Goal: Task Accomplishment & Management: Use online tool/utility

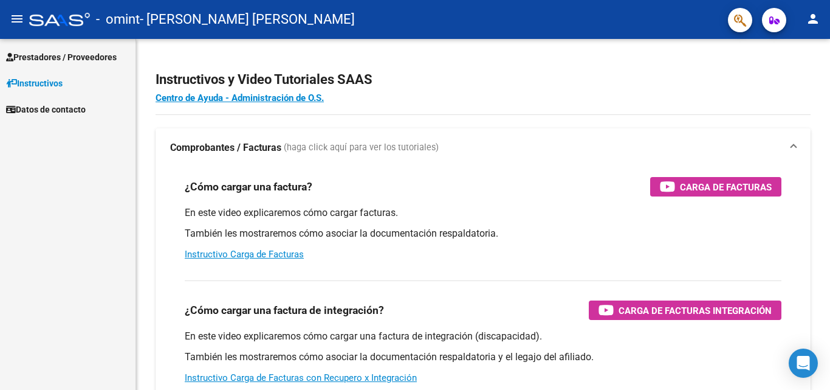
click at [66, 53] on span "Prestadores / Proveedores" at bounding box center [61, 56] width 111 height 13
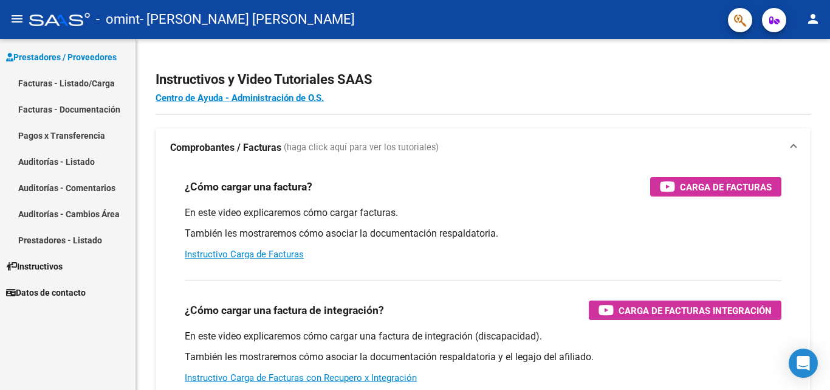
click at [105, 91] on link "Facturas - Listado/Carga" at bounding box center [68, 83] width 136 height 26
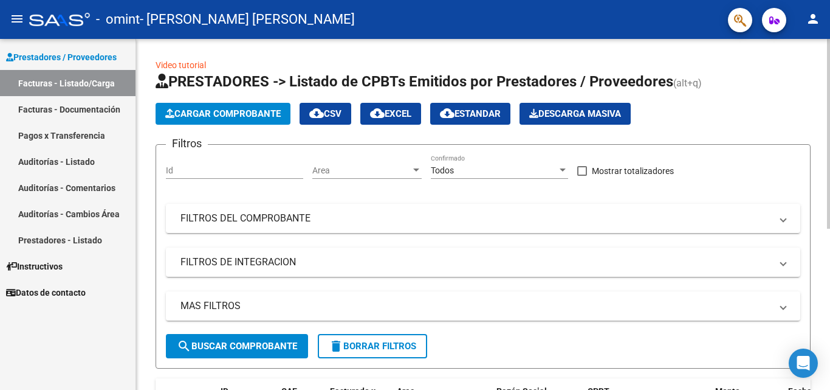
click at [264, 351] on span "search Buscar Comprobante" at bounding box center [237, 345] width 120 height 11
click at [354, 170] on span "Area" at bounding box center [361, 170] width 98 height 10
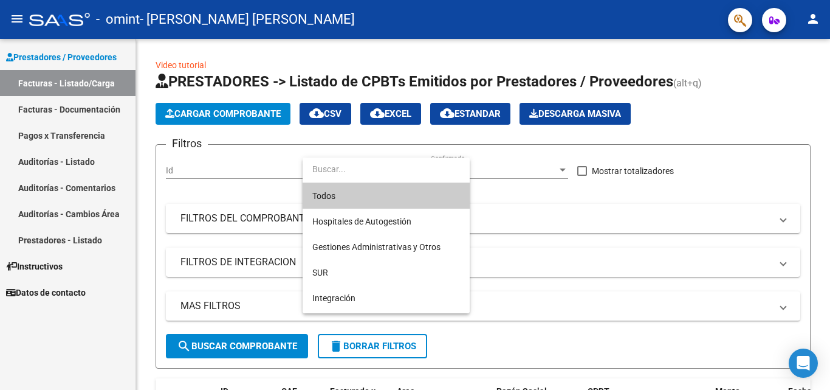
click at [252, 175] on div at bounding box center [415, 195] width 830 height 390
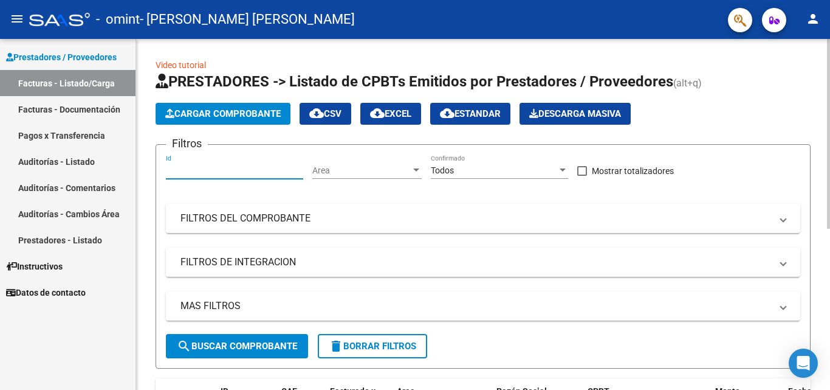
click at [254, 171] on input "Id" at bounding box center [234, 170] width 137 height 10
click at [97, 123] on link "Pagos x Transferencia" at bounding box center [68, 135] width 136 height 26
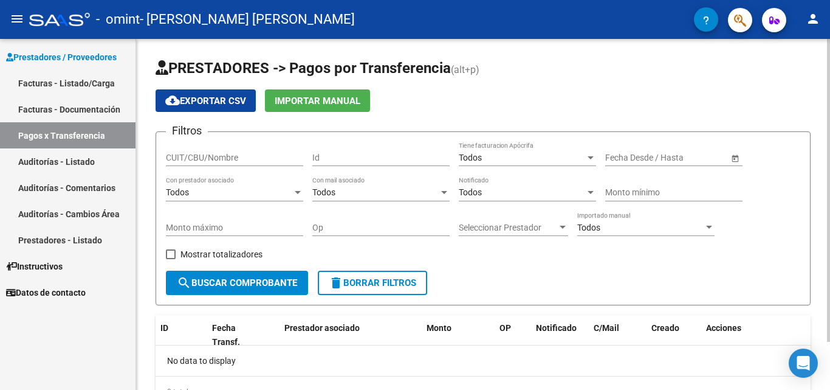
scroll to position [56, 0]
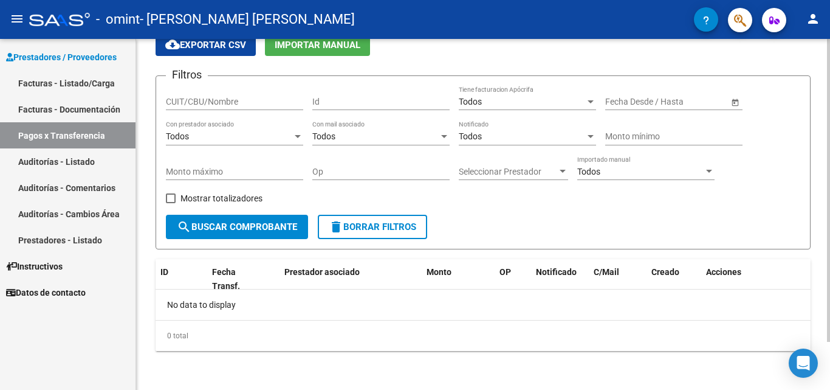
click at [830, 302] on div at bounding box center [828, 238] width 3 height 303
click at [244, 222] on span "search Buscar Comprobante" at bounding box center [237, 226] width 120 height 11
click at [196, 176] on input "Monto máximo" at bounding box center [234, 172] width 137 height 10
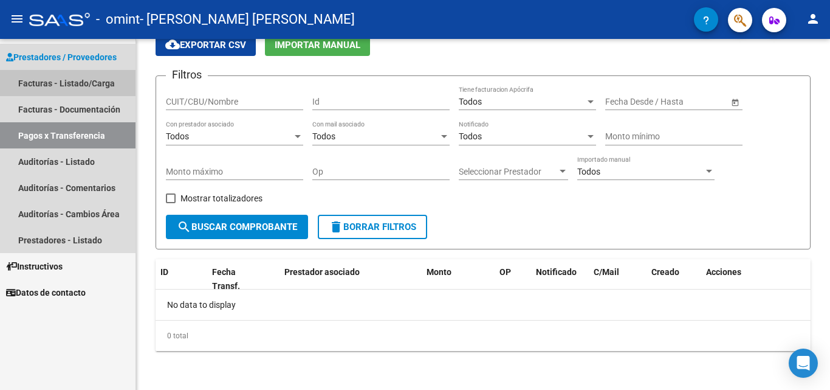
click at [98, 89] on link "Facturas - Listado/Carga" at bounding box center [68, 83] width 136 height 26
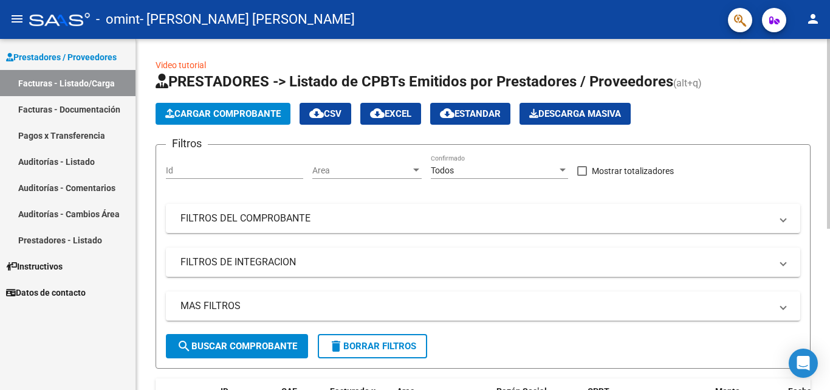
click at [284, 347] on span "search Buscar Comprobante" at bounding box center [237, 345] width 120 height 11
click at [273, 226] on mat-expansion-panel-header "FILTROS DEL COMPROBANTE" at bounding box center [483, 218] width 635 height 29
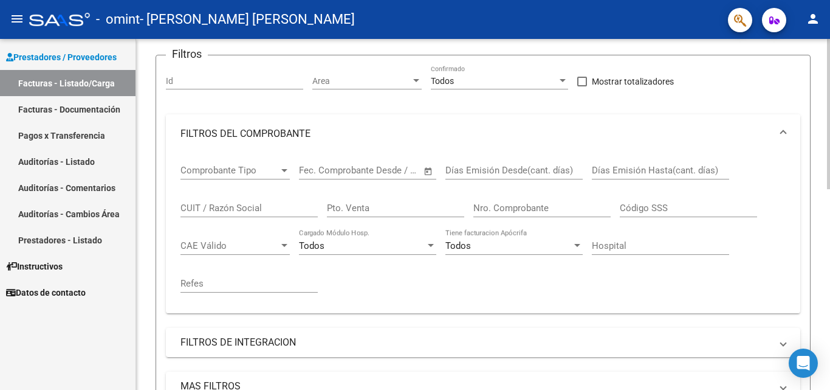
click at [830, 159] on div at bounding box center [828, 153] width 3 height 150
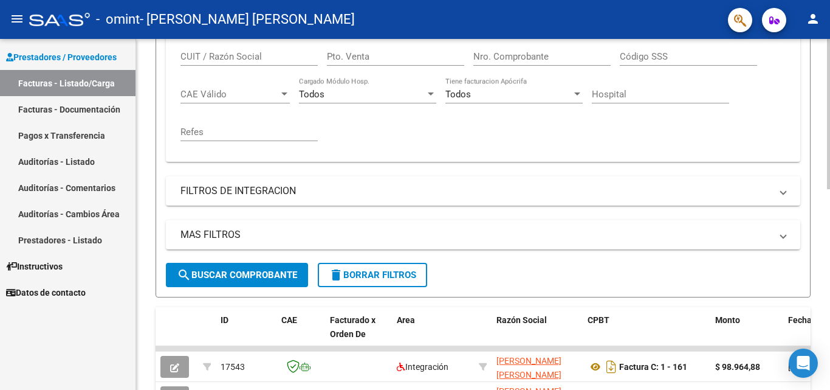
click at [820, 269] on div "Video tutorial PRESTADORES -> Listado de CPBTs Emitidos por Prestadores / Prove…" at bounding box center [484, 202] width 697 height 809
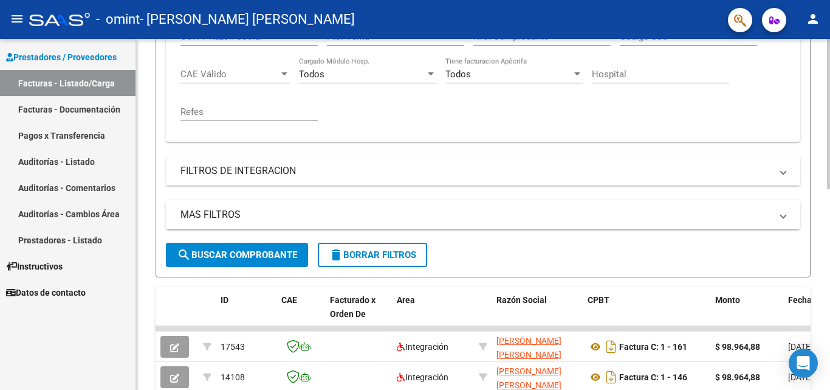
click at [202, 162] on mat-expansion-panel-header "FILTROS DE INTEGRACION" at bounding box center [483, 170] width 635 height 29
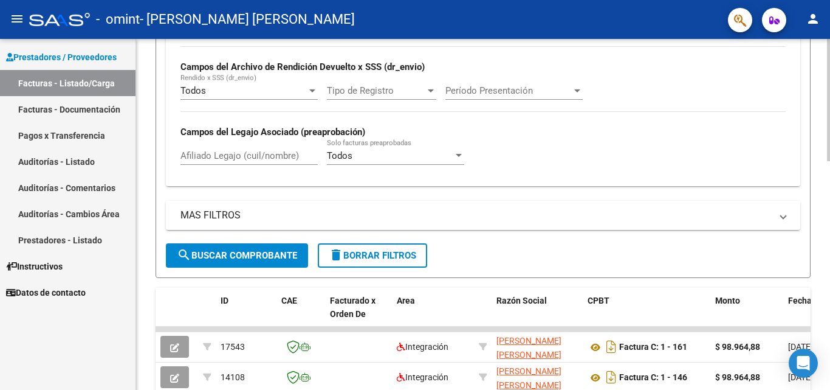
scroll to position [458, 0]
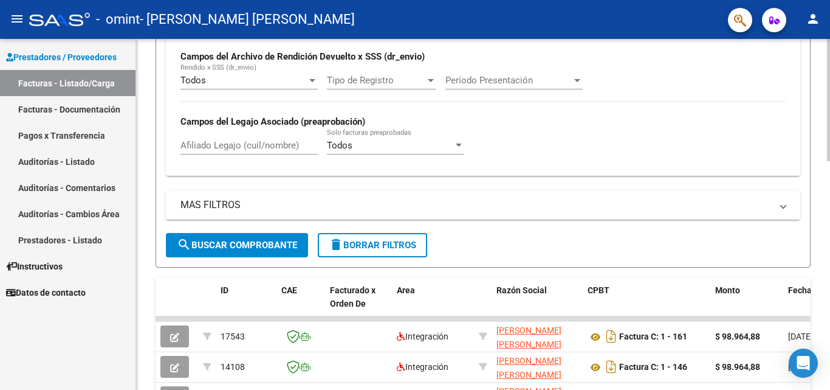
click at [820, 201] on div "Video tutorial PRESTADORES -> Listado de CPBTs Emitidos por Prestadores / Prove…" at bounding box center [484, 79] width 697 height 996
click at [185, 194] on mat-expansion-panel-header "MAS FILTROS" at bounding box center [483, 204] width 635 height 29
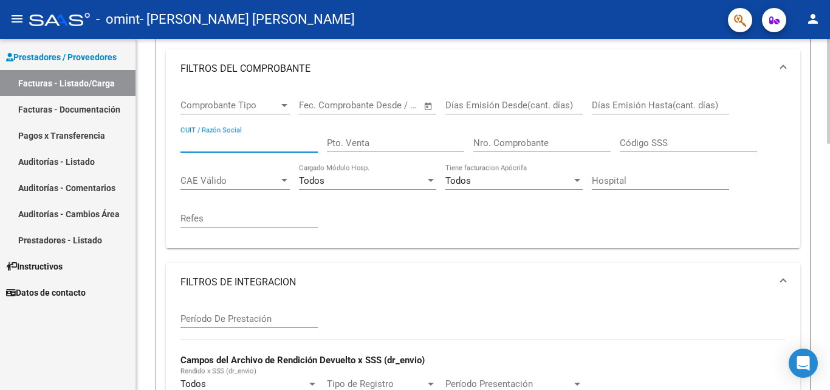
click at [233, 143] on input "CUIT / Razón Social" at bounding box center [249, 142] width 137 height 11
type input "27430979081"
click at [492, 284] on mat-panel-title "FILTROS DE INTEGRACION" at bounding box center [476, 281] width 591 height 13
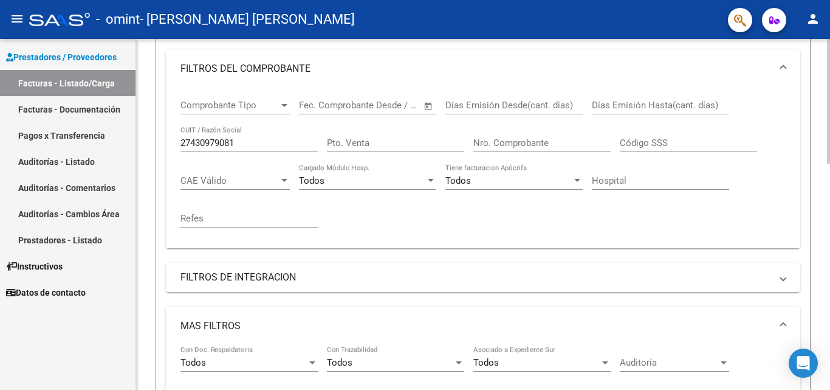
click at [742, 319] on mat-expansion-panel-header "MAS FILTROS" at bounding box center [483, 325] width 635 height 39
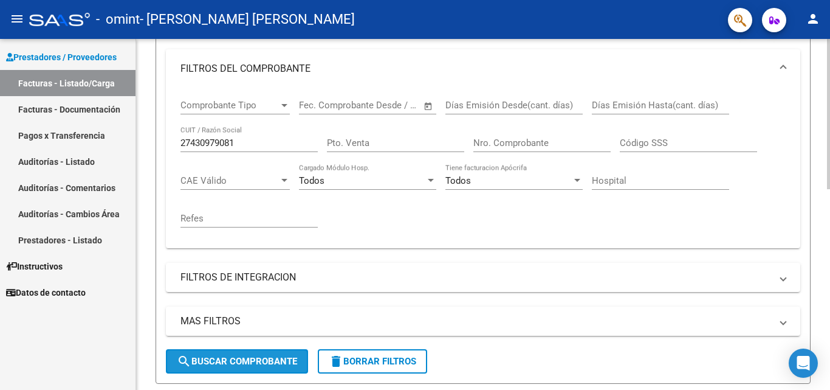
click at [210, 358] on span "search Buscar Comprobante" at bounding box center [237, 361] width 120 height 11
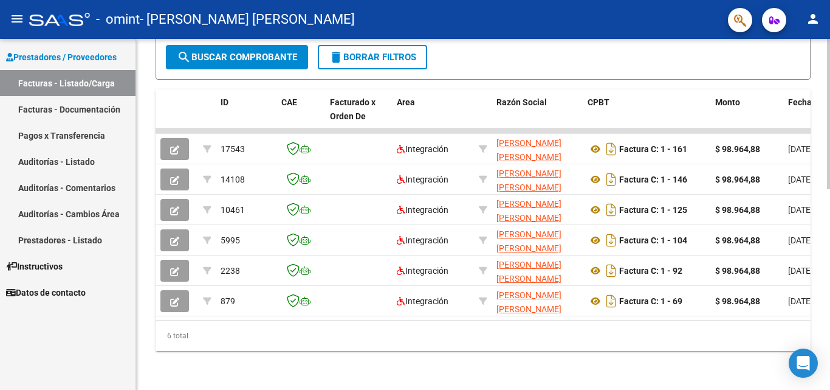
scroll to position [468, 0]
click at [830, 274] on div at bounding box center [828, 315] width 3 height 150
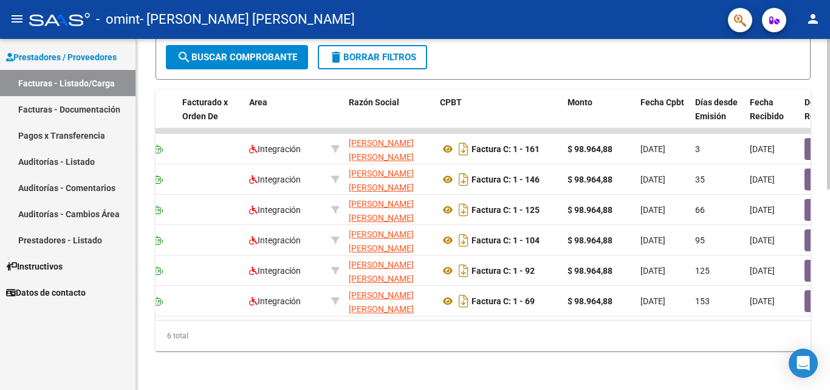
scroll to position [0, 0]
